Goal: Information Seeking & Learning: Understand process/instructions

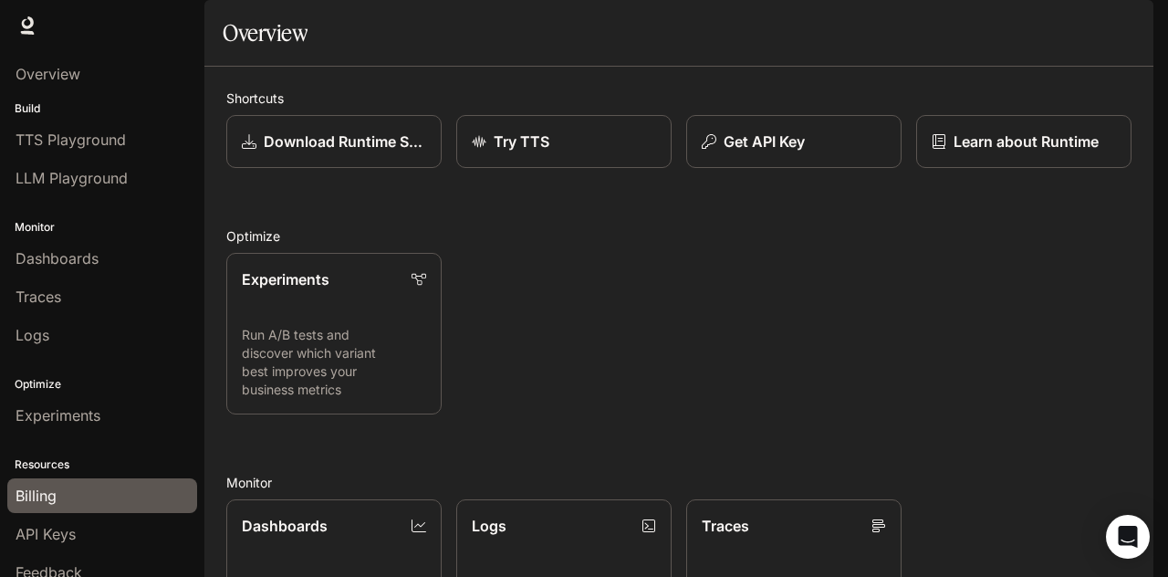
click at [33, 495] on span "Billing" at bounding box center [36, 496] width 41 height 22
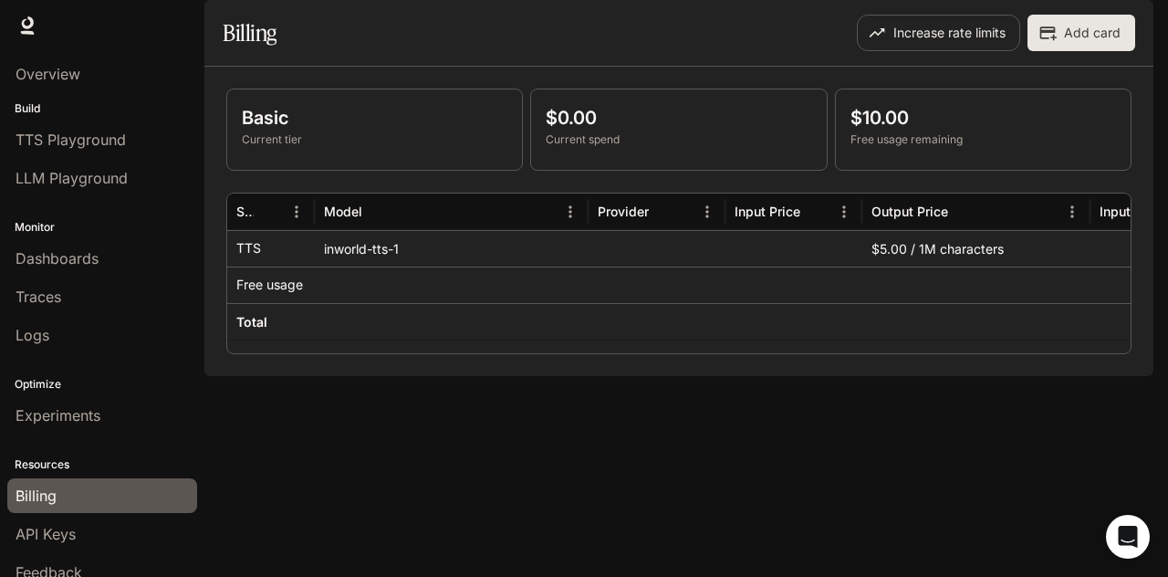
click at [347, 170] on div "Basic Current tier" at bounding box center [374, 129] width 295 height 80
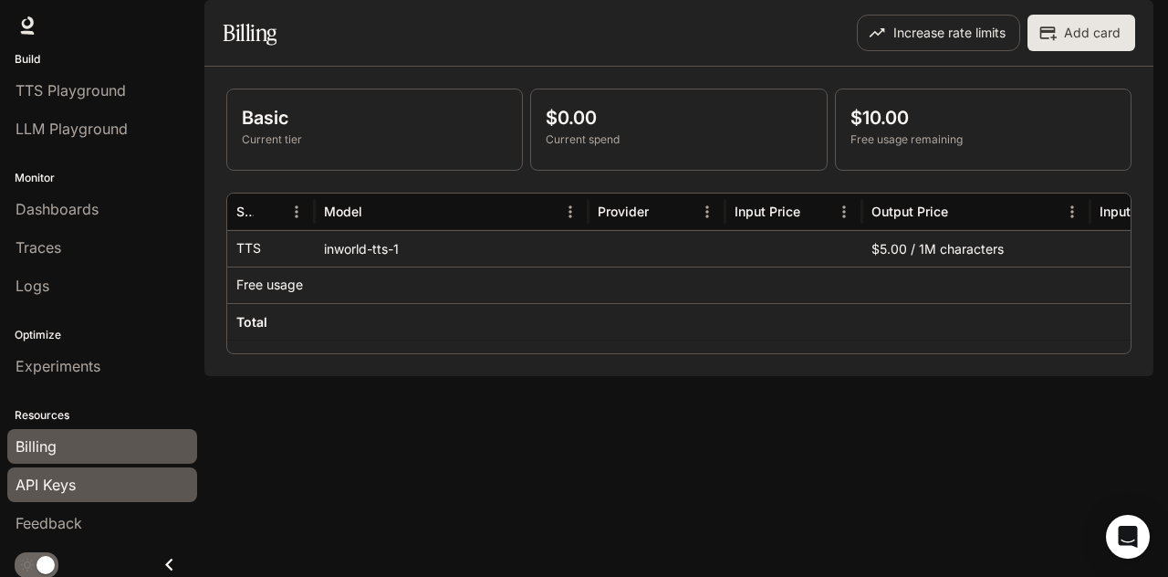
click at [47, 492] on link "API Keys" at bounding box center [102, 484] width 190 height 35
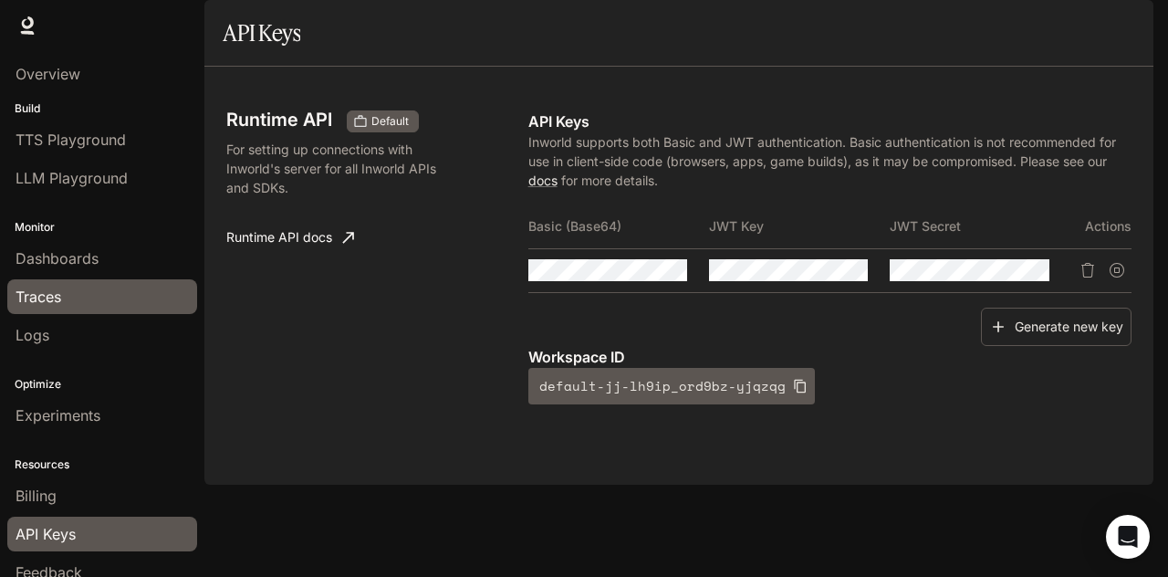
click at [53, 287] on span "Traces" at bounding box center [39, 297] width 46 height 22
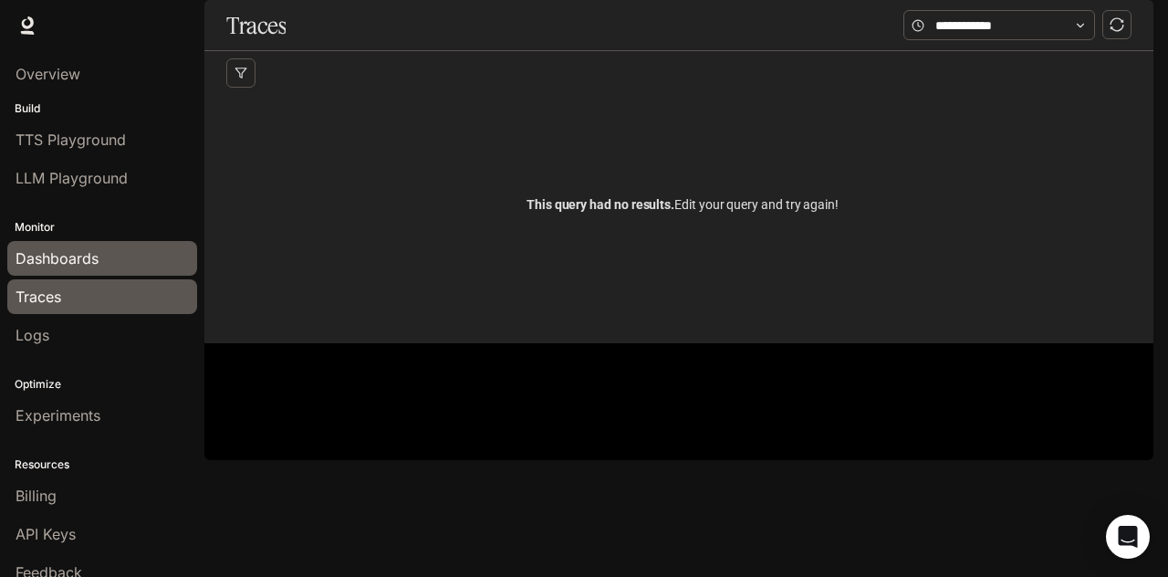
click at [48, 250] on span "Dashboards" at bounding box center [57, 258] width 83 height 22
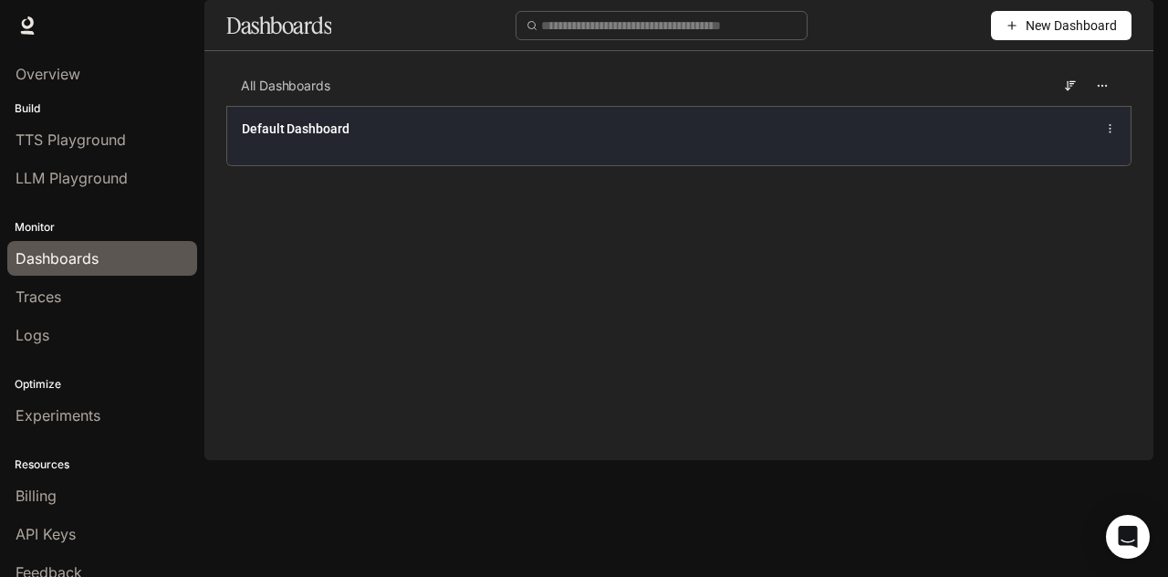
click at [361, 138] on div "Default Dashboard" at bounding box center [492, 129] width 500 height 18
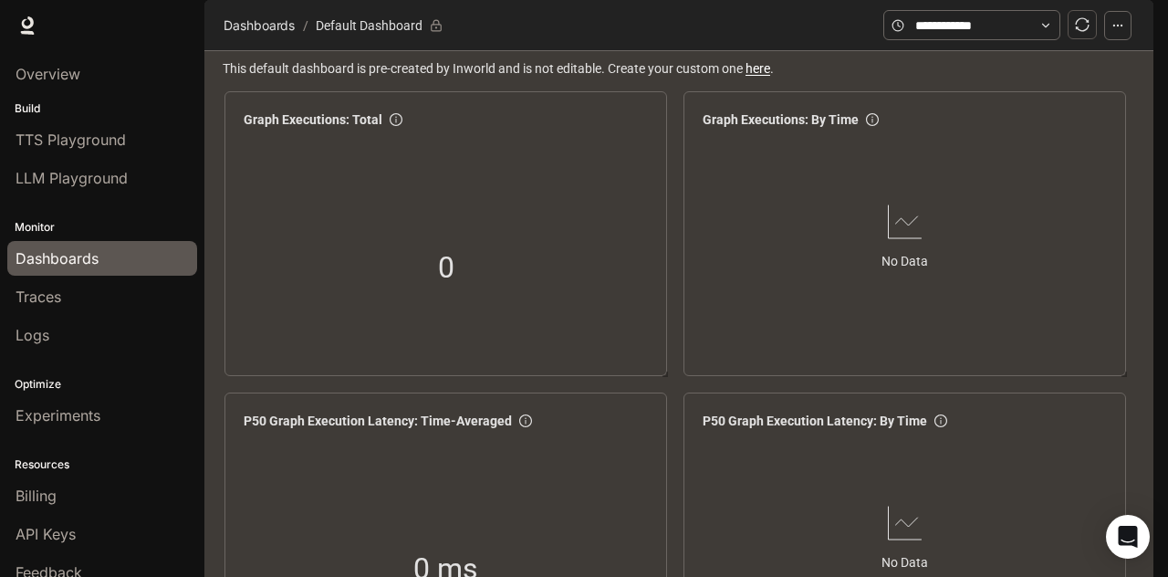
click at [1031, 23] on span "Documentation" at bounding box center [1047, 26] width 90 height 23
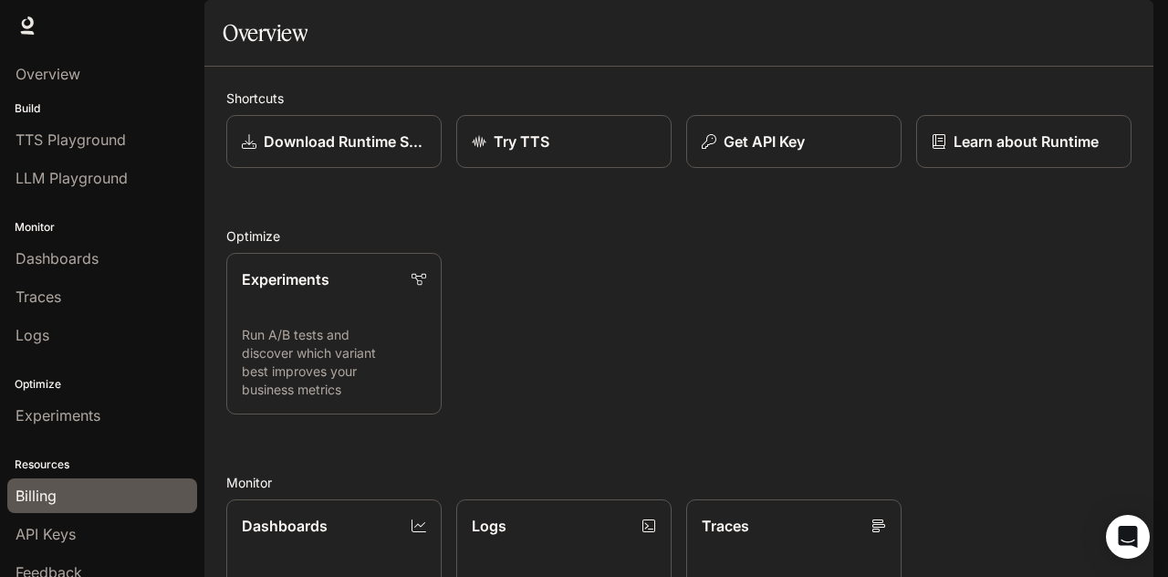
click at [41, 488] on span "Billing" at bounding box center [36, 496] width 41 height 22
